Goal: Transaction & Acquisition: Purchase product/service

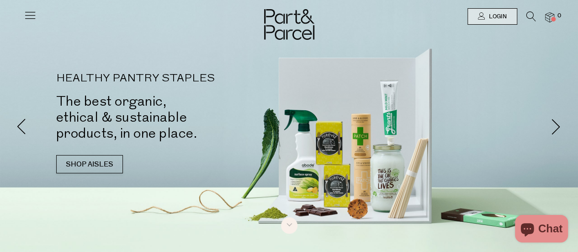
click at [30, 17] on icon at bounding box center [30, 15] width 13 height 13
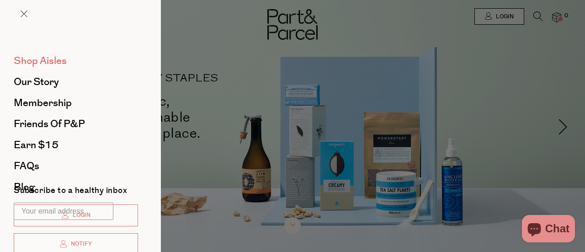
click at [68, 59] on link "Shop Aisles" at bounding box center [76, 61] width 124 height 10
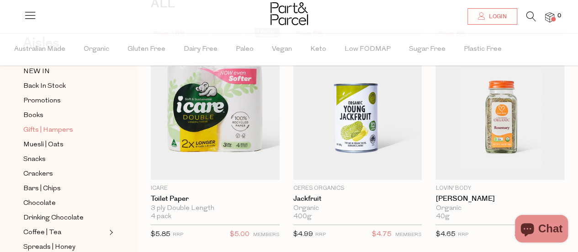
scroll to position [91, 0]
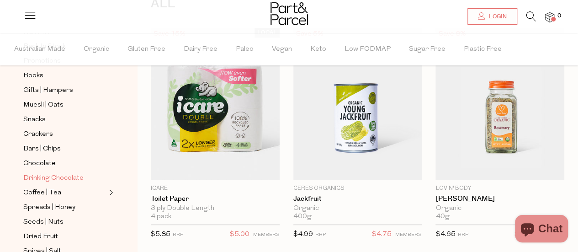
click at [66, 173] on span "Drinking Chocolate" at bounding box center [53, 178] width 60 height 11
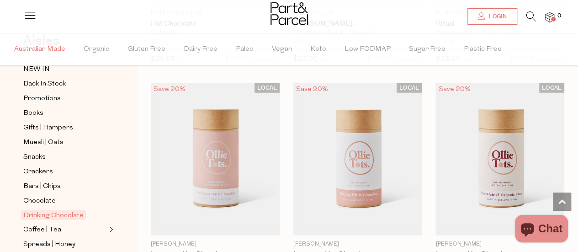
scroll to position [46, 0]
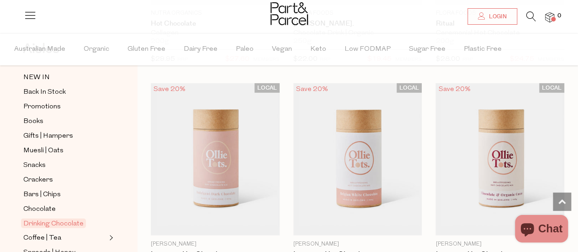
click at [528, 16] on icon at bounding box center [532, 16] width 10 height 10
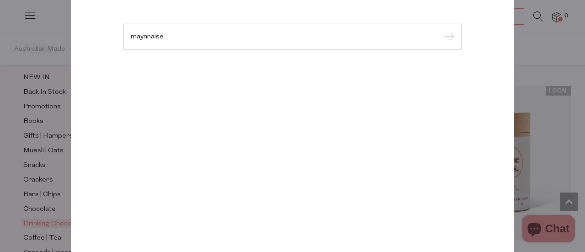
type input "maynnaise"
click at [441, 30] on input "submit" at bounding box center [448, 37] width 14 height 14
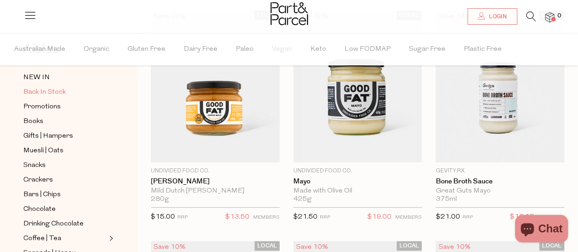
scroll to position [137, 0]
